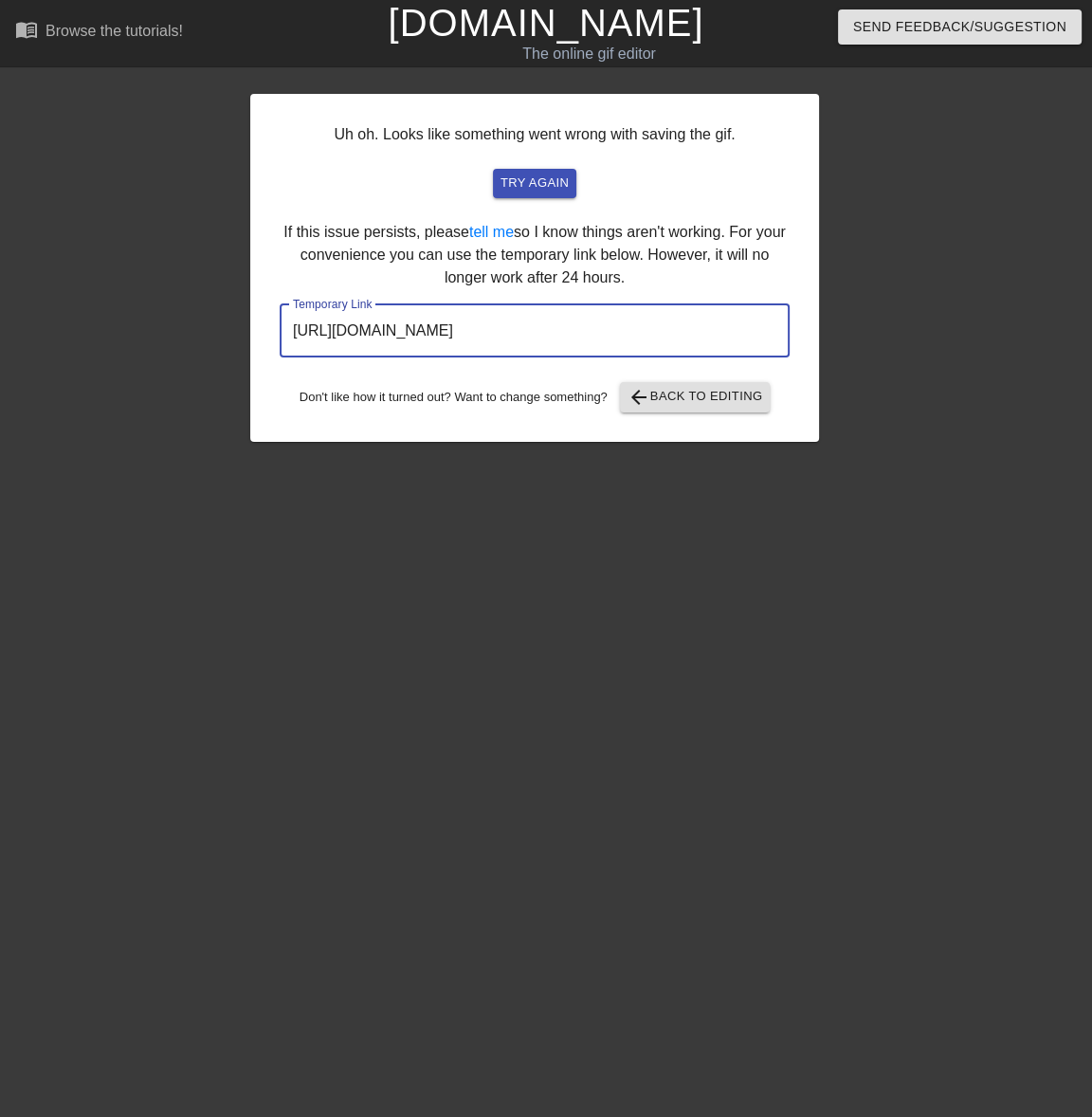
drag, startPoint x: 691, startPoint y: 341, endPoint x: 18, endPoint y: 352, distance: 673.1
click at [0, 360] on html "menu_book Browse the tutorials! [DOMAIN_NAME] The online gif editor Send Feedba…" at bounding box center [546, 225] width 1092 height 451
click at [562, 192] on span "try again" at bounding box center [534, 184] width 68 height 22
